Goal: Transaction & Acquisition: Purchase product/service

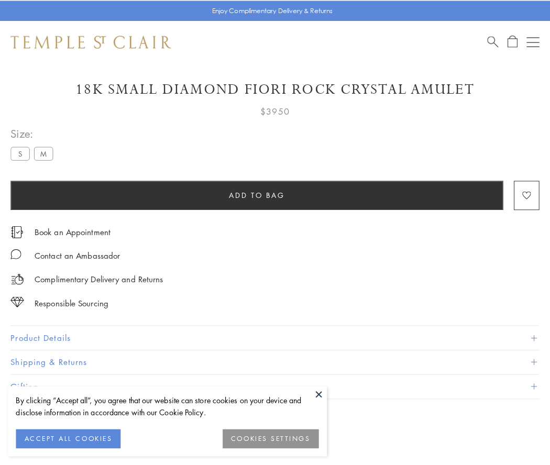
scroll to position [45, 0]
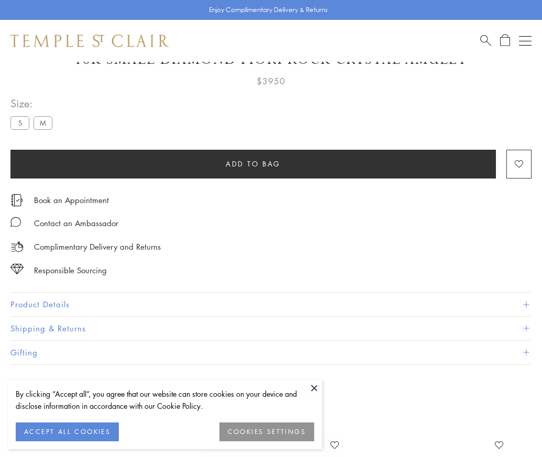
click at [253, 163] on span "Add to bag" at bounding box center [253, 164] width 55 height 12
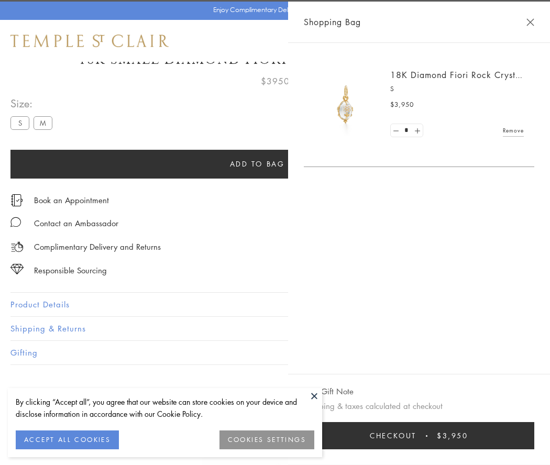
click at [422, 436] on button "Checkout $3,950" at bounding box center [419, 435] width 231 height 27
